Goal: Task Accomplishment & Management: Manage account settings

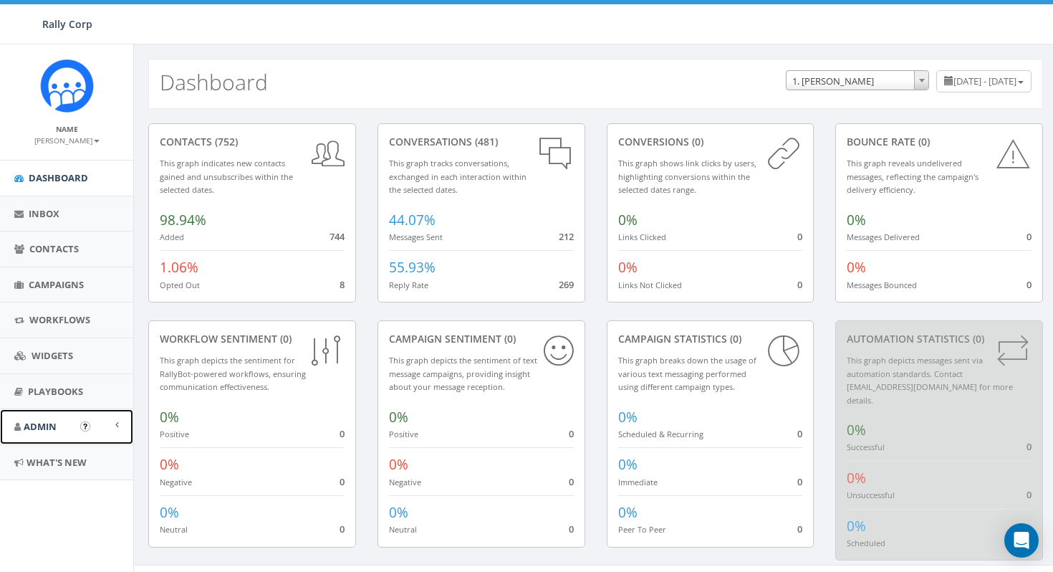
click at [73, 427] on link "Admin" at bounding box center [66, 426] width 133 height 35
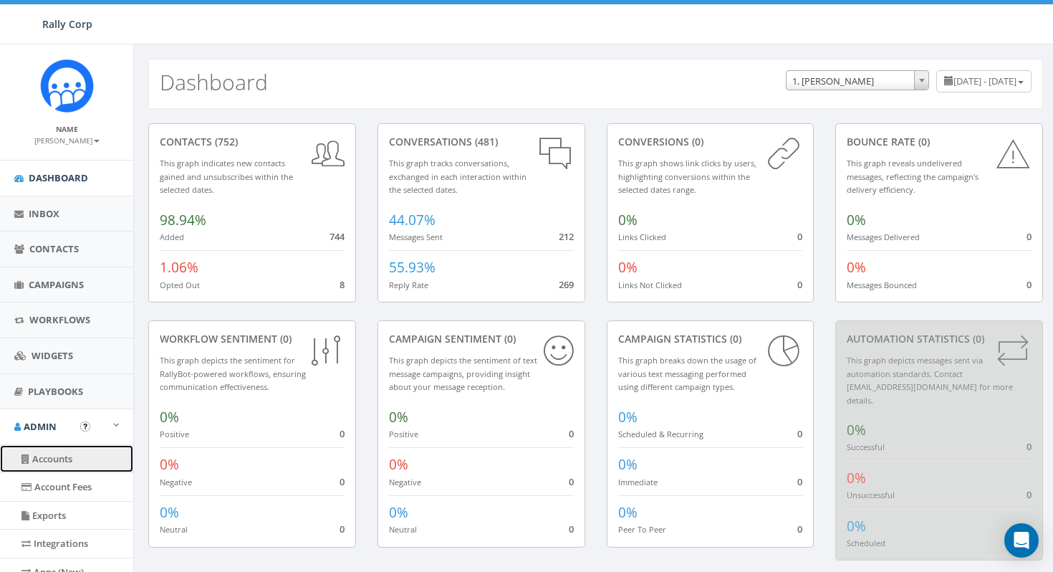
click at [63, 459] on link "Accounts" at bounding box center [66, 459] width 133 height 28
